Goal: Information Seeking & Learning: Find specific page/section

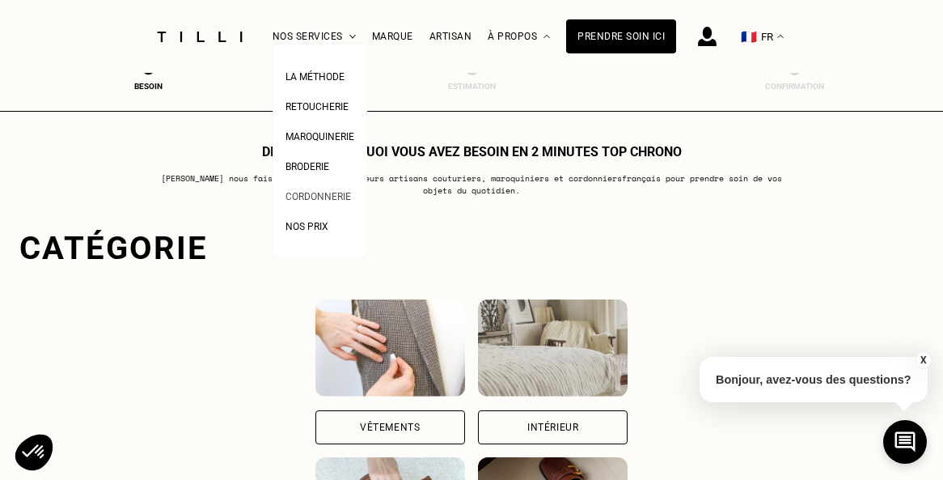
click at [317, 200] on span "Cordonnerie" at bounding box center [318, 196] width 66 height 11
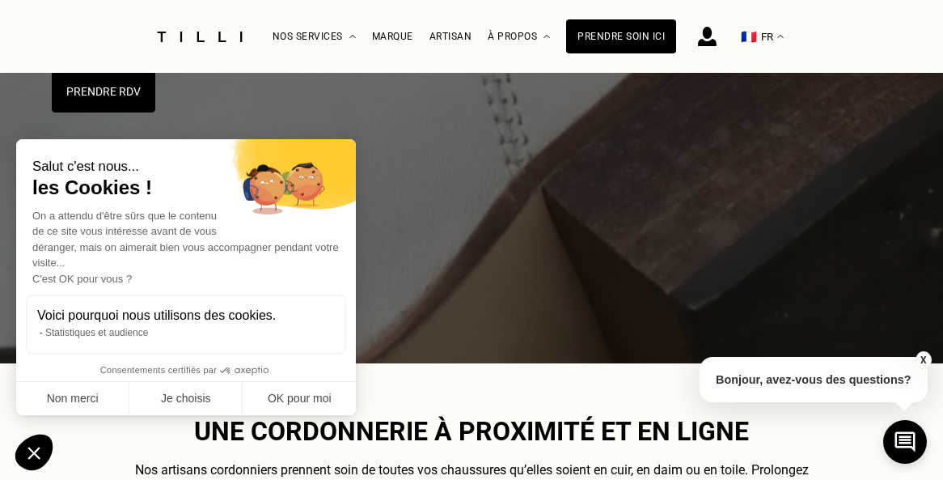
scroll to position [623, 0]
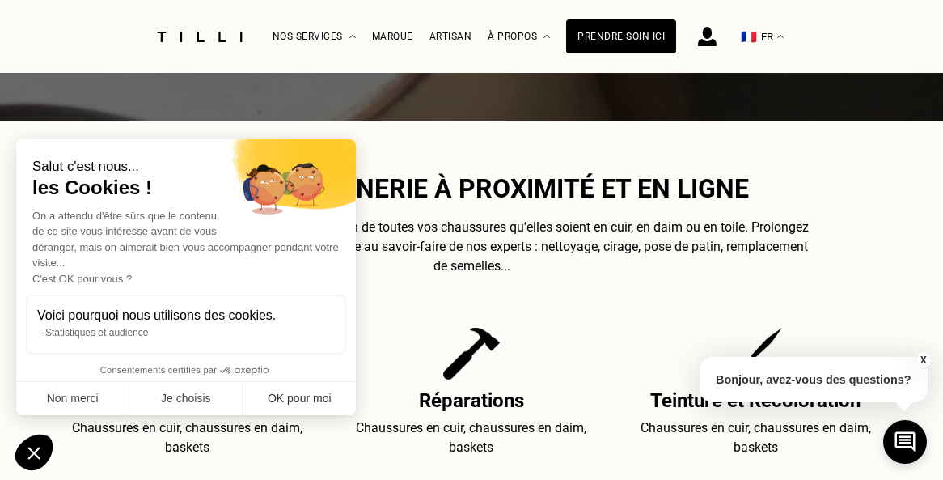
click at [290, 402] on button "OK pour moi" at bounding box center [299, 399] width 113 height 34
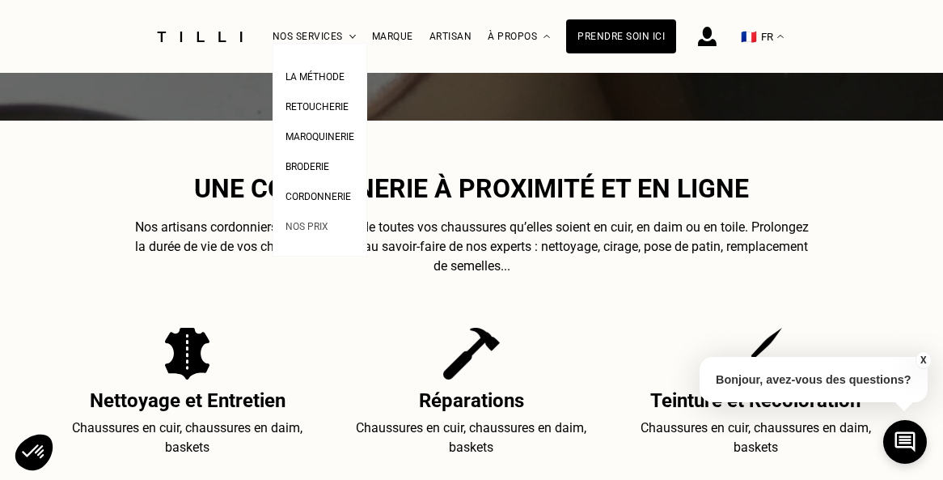
click at [319, 223] on span "Nos prix" at bounding box center [306, 226] width 43 height 11
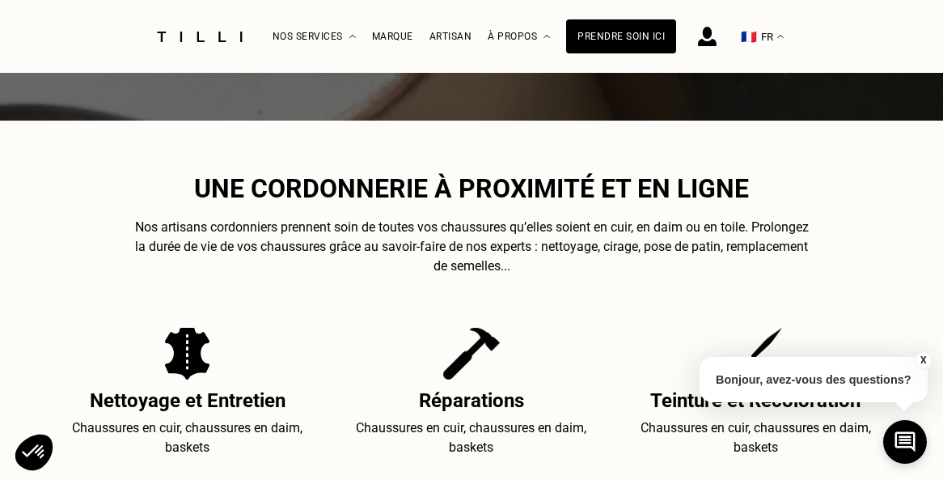
select select "FR"
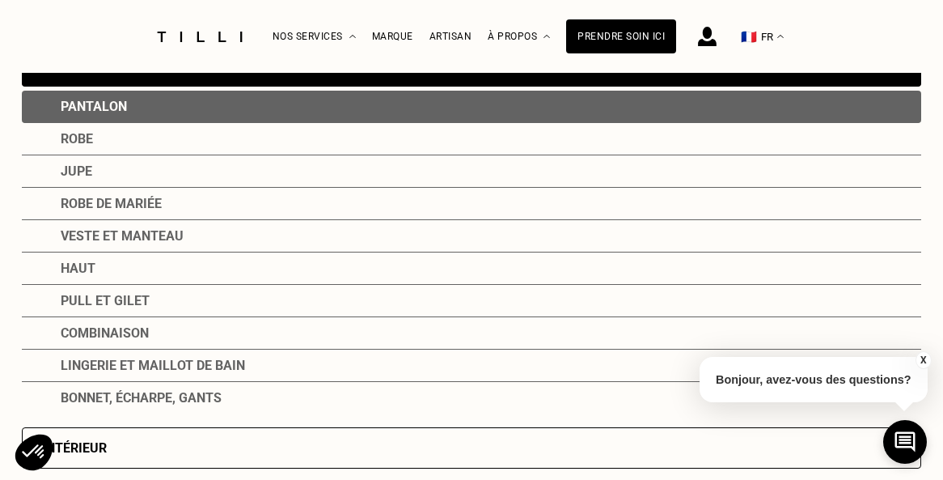
scroll to position [295, 0]
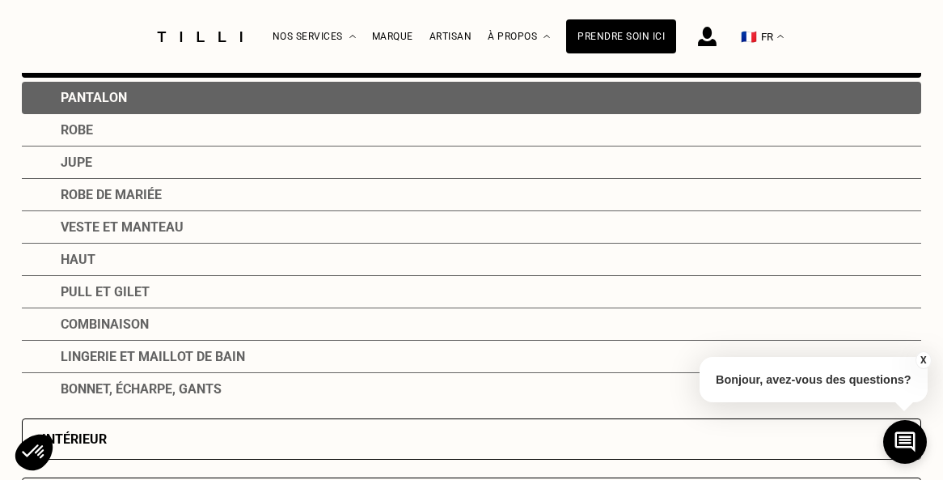
click at [77, 256] on div "Haut" at bounding box center [471, 259] width 899 height 32
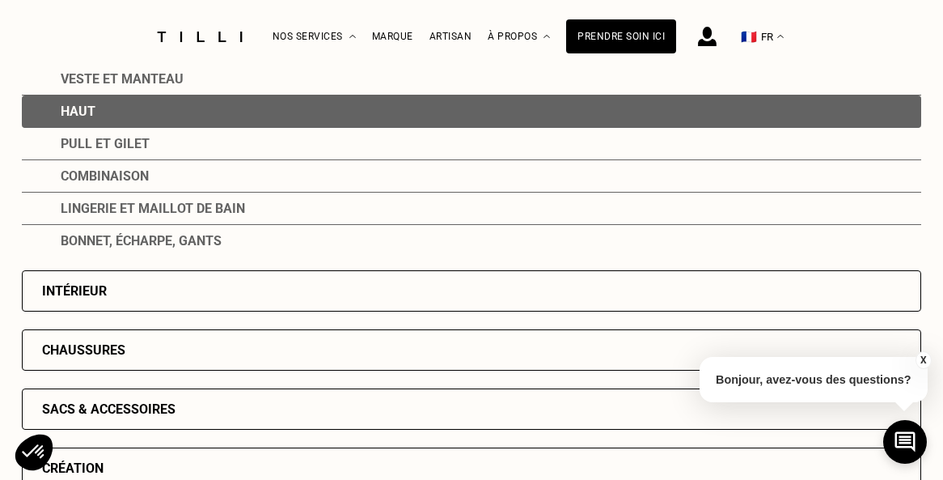
scroll to position [531, 0]
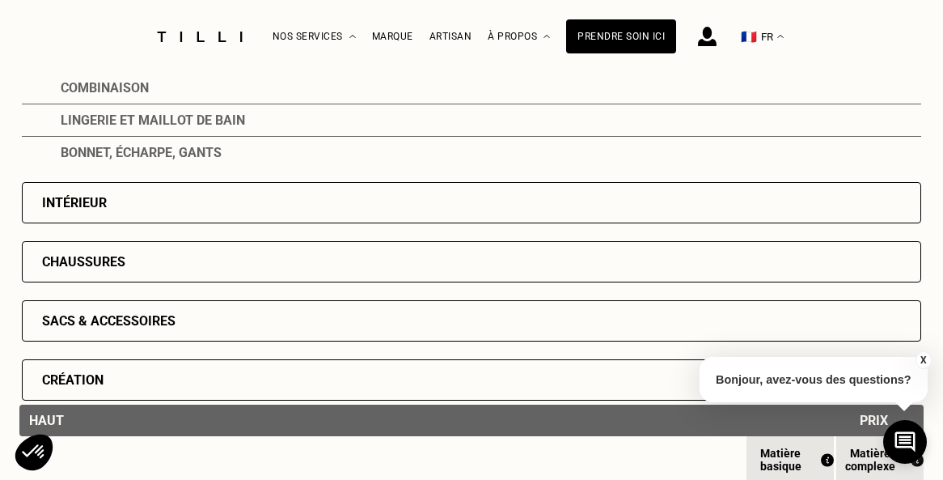
click at [114, 281] on div "Chaussures" at bounding box center [471, 261] width 899 height 41
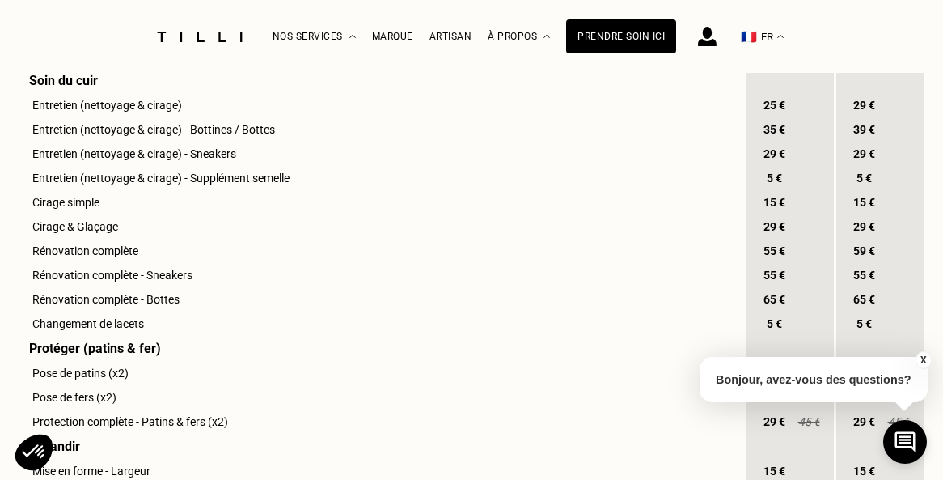
scroll to position [650, 0]
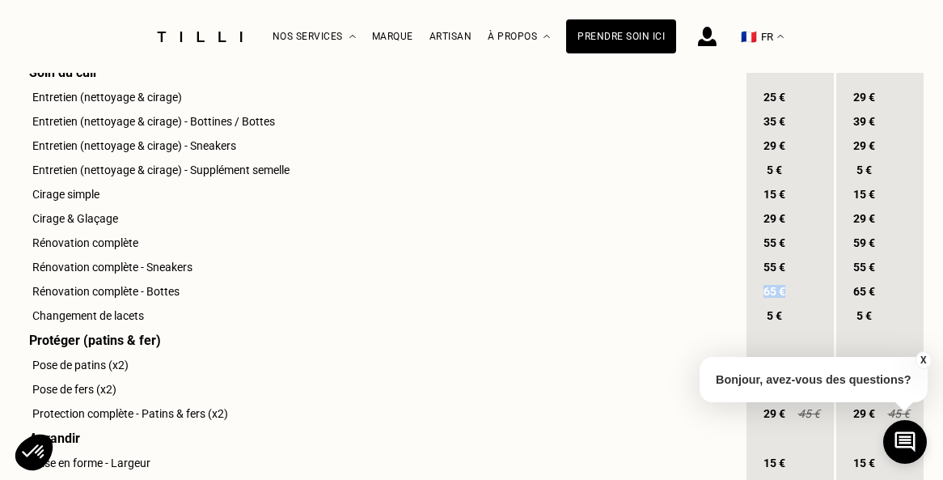
drag, startPoint x: 788, startPoint y: 295, endPoint x: 754, endPoint y: 294, distance: 33.2
click at [754, 294] on div "65 €" at bounding box center [773, 291] width 53 height 23
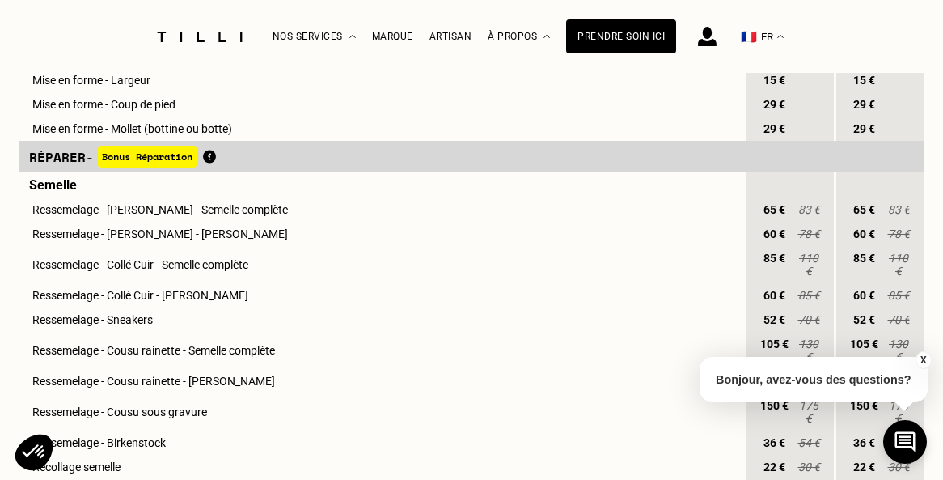
scroll to position [1051, 0]
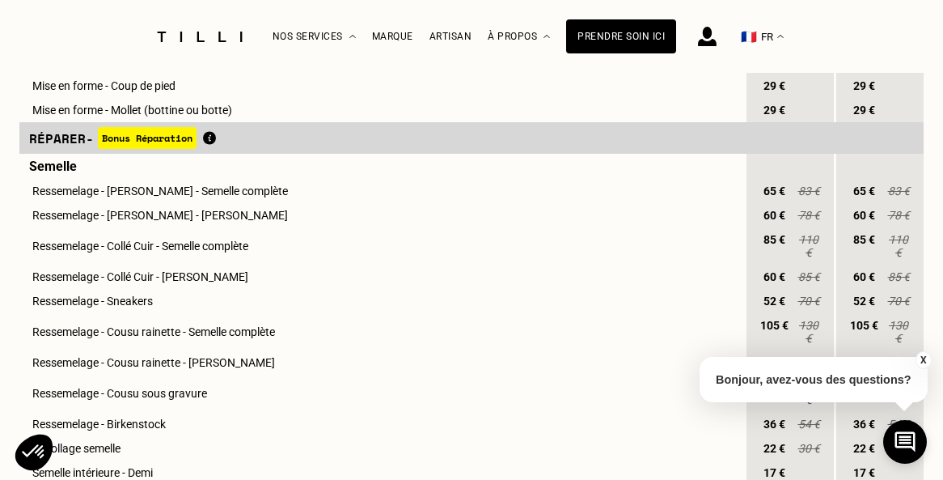
drag, startPoint x: 72, startPoint y: 202, endPoint x: 690, endPoint y: 259, distance: 620.4
click at [690, 259] on tbody "Entretenir - Bonus Réparation Soin du cuir Entretien (nettoyage & cirage) 25 € …" at bounding box center [471, 387] width 904 height 1520
click at [779, 328] on span "105 €" at bounding box center [773, 332] width 29 height 26
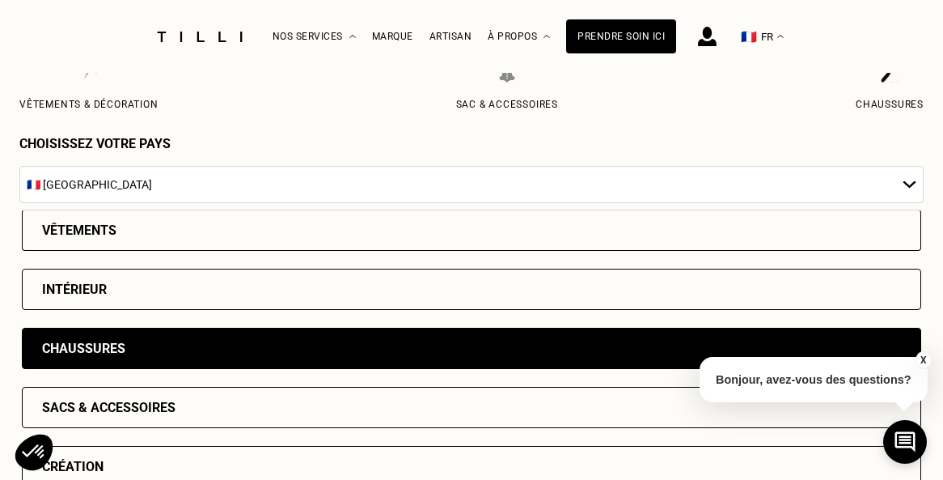
scroll to position [175, 0]
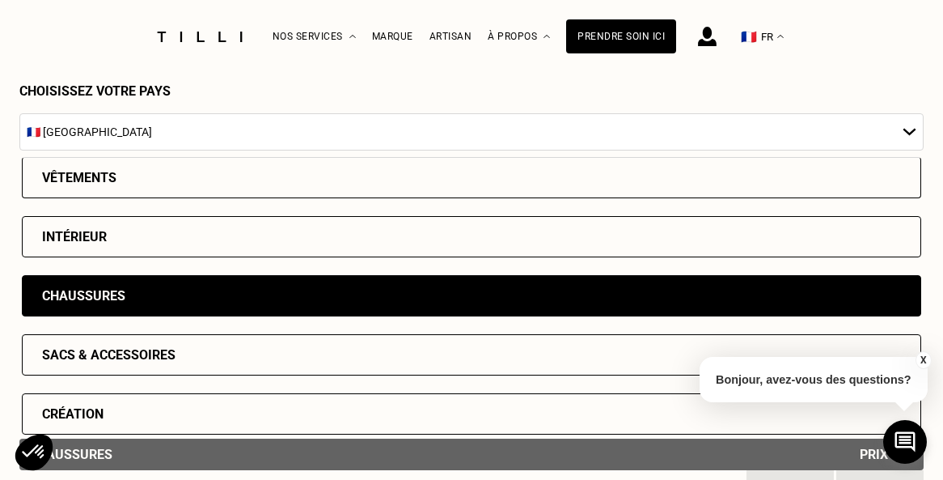
click at [171, 191] on div "Vêtements" at bounding box center [471, 177] width 899 height 41
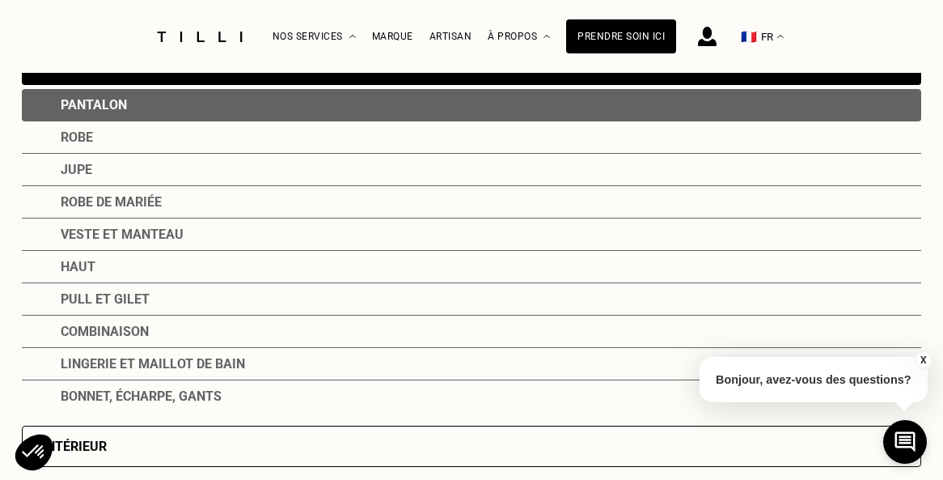
scroll to position [294, 0]
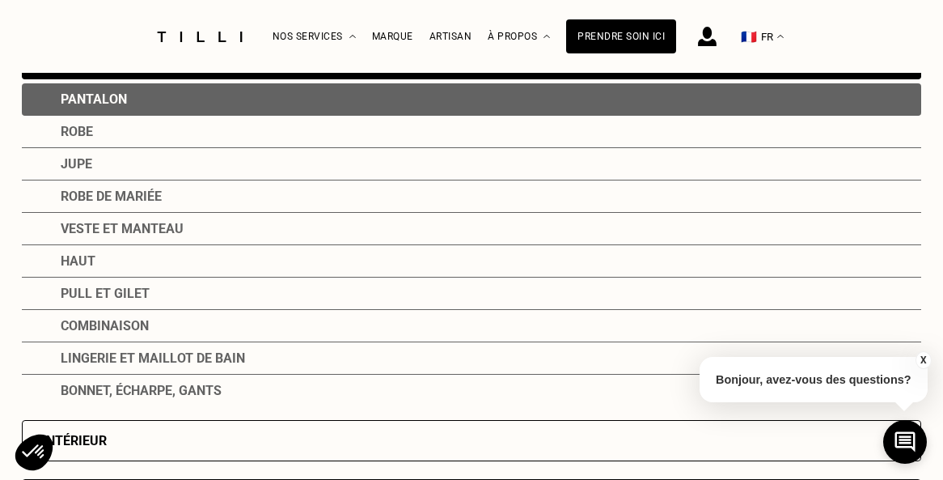
click at [106, 104] on div "Pantalon" at bounding box center [471, 99] width 899 height 32
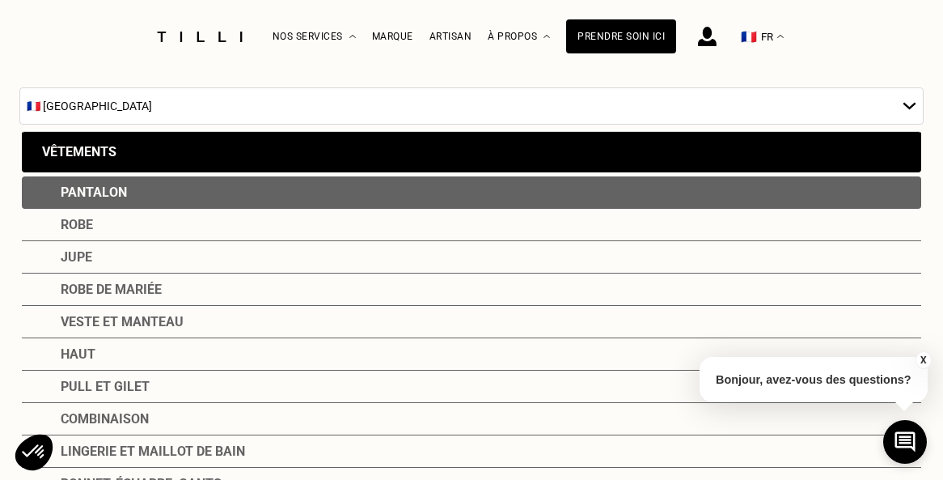
scroll to position [202, 0]
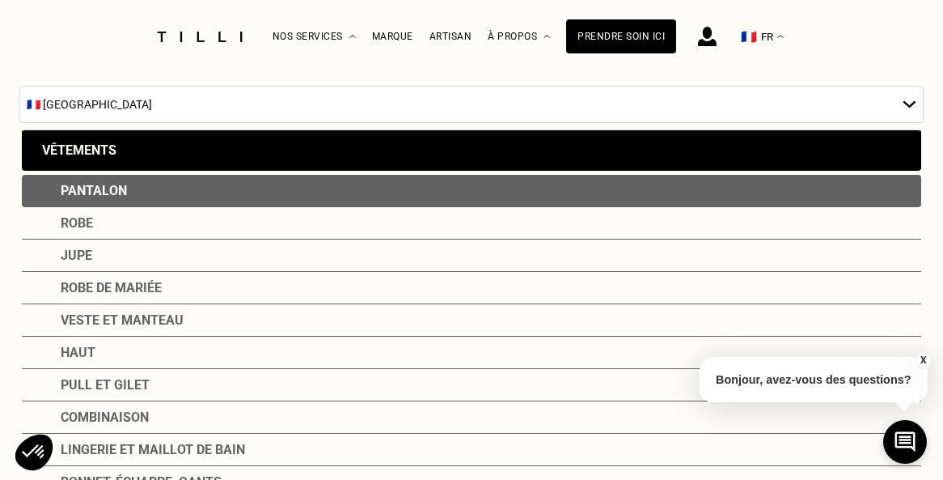
click at [129, 201] on div "Pantalon" at bounding box center [471, 191] width 899 height 32
click at [145, 156] on div "Vêtements" at bounding box center [471, 149] width 899 height 41
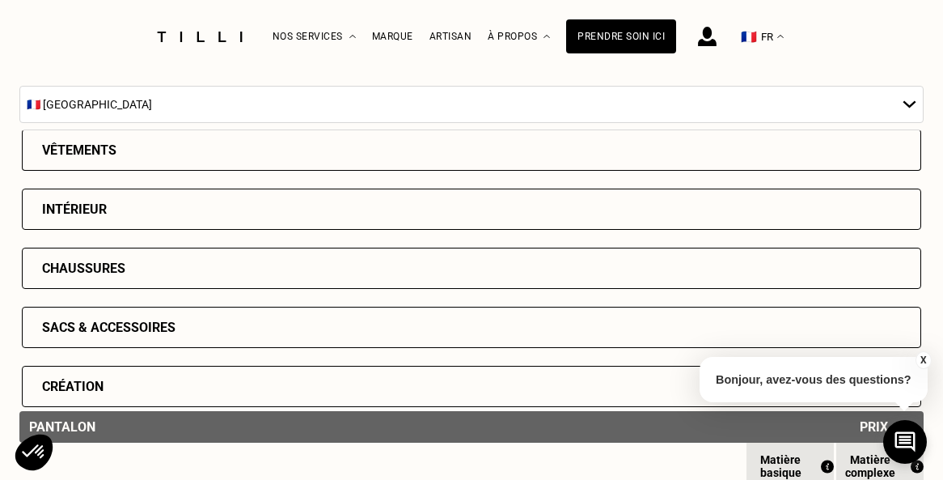
click at [145, 156] on div "Vêtements" at bounding box center [471, 149] width 899 height 41
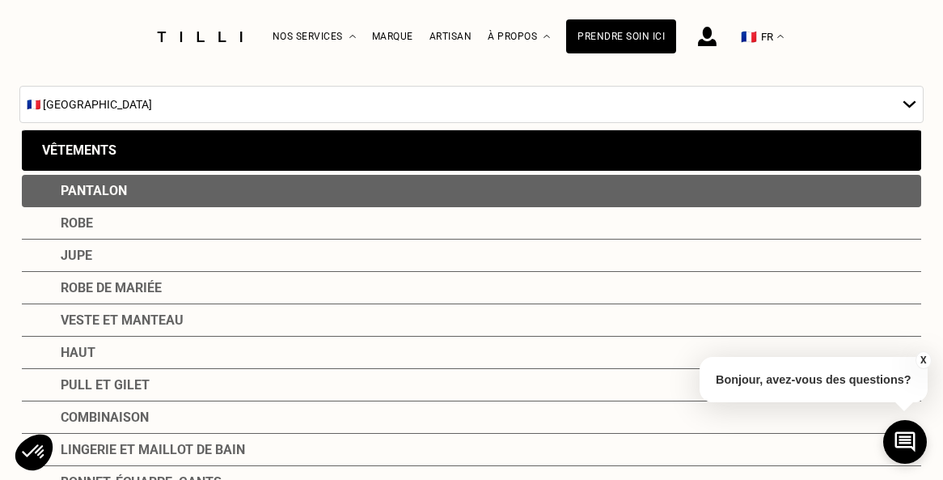
click at [111, 204] on div "Pantalon" at bounding box center [471, 191] width 899 height 32
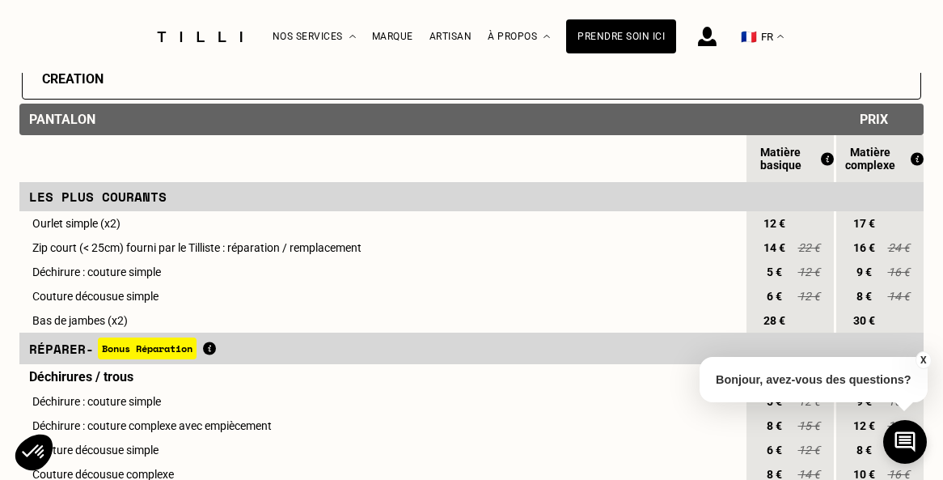
scroll to position [910, 0]
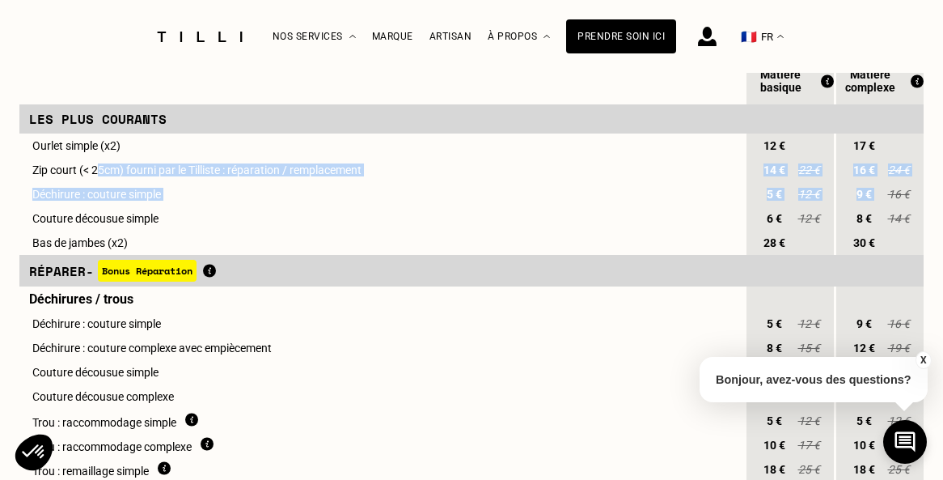
drag, startPoint x: 99, startPoint y: 173, endPoint x: 888, endPoint y: 192, distance: 789.5
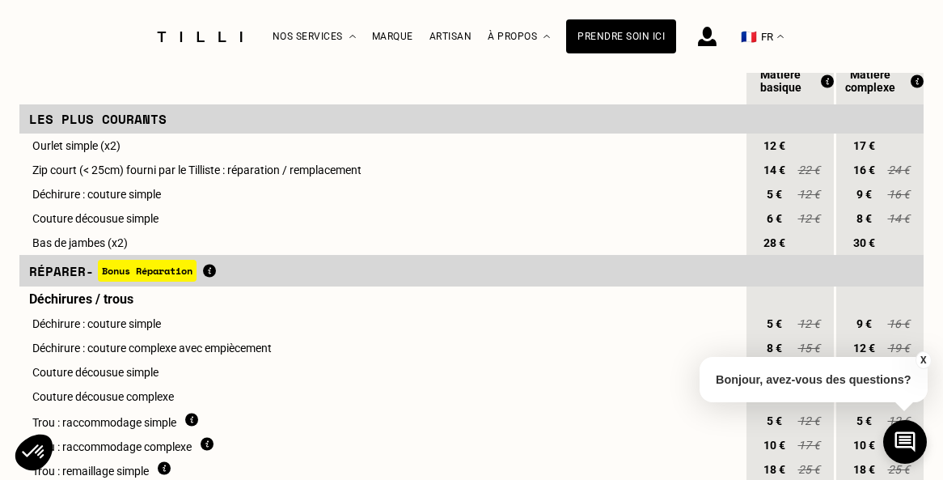
click at [888, 192] on span "16 €" at bounding box center [898, 194] width 24 height 13
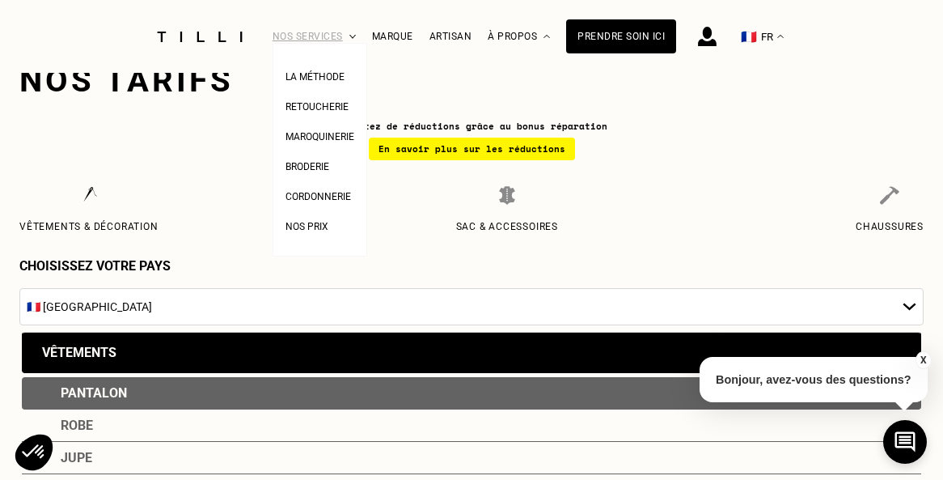
scroll to position [0, 0]
